Goal: Task Accomplishment & Management: Complete application form

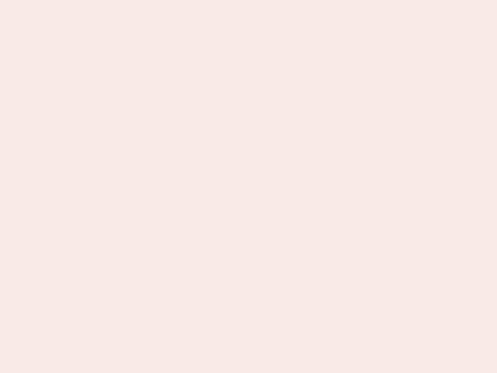
click at [249, 186] on nb-app "Almost there Thank you for registering for Newbook. Your account is under revie…" at bounding box center [248, 186] width 497 height 373
click at [249, 0] on nb-app "Almost there Thank you for registering for Newbook. Your account is under revie…" at bounding box center [248, 186] width 497 height 373
click at [266, 0] on nb-app "Almost there Thank you for registering for Newbook. Your account is under revie…" at bounding box center [248, 186] width 497 height 373
click at [249, 186] on nb-app "Almost there Thank you for registering for Newbook. Your account is under revie…" at bounding box center [248, 186] width 497 height 373
click at [249, 0] on nb-app "Almost there Thank you for registering for Newbook. Your account is under revie…" at bounding box center [248, 186] width 497 height 373
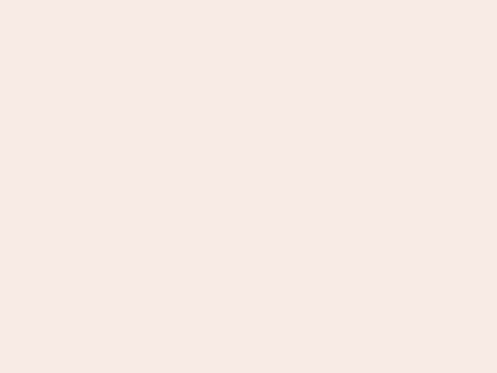
click at [174, 0] on nb-app "Almost there Thank you for registering for Newbook. Your account is under revie…" at bounding box center [248, 186] width 497 height 373
click at [249, 186] on nb-app "Almost there Thank you for registering for Newbook. Your account is under revie…" at bounding box center [248, 186] width 497 height 373
click at [249, 0] on nb-app "Almost there Thank you for registering for Newbook. Your account is under revie…" at bounding box center [248, 186] width 497 height 373
click at [174, 0] on nb-app "Almost there Thank you for registering for Newbook. Your account is under revie…" at bounding box center [248, 186] width 497 height 373
click at [249, 186] on nb-app "Almost there Thank you for registering for Newbook. Your account is under revie…" at bounding box center [248, 186] width 497 height 373
